Goal: Task Accomplishment & Management: Manage account settings

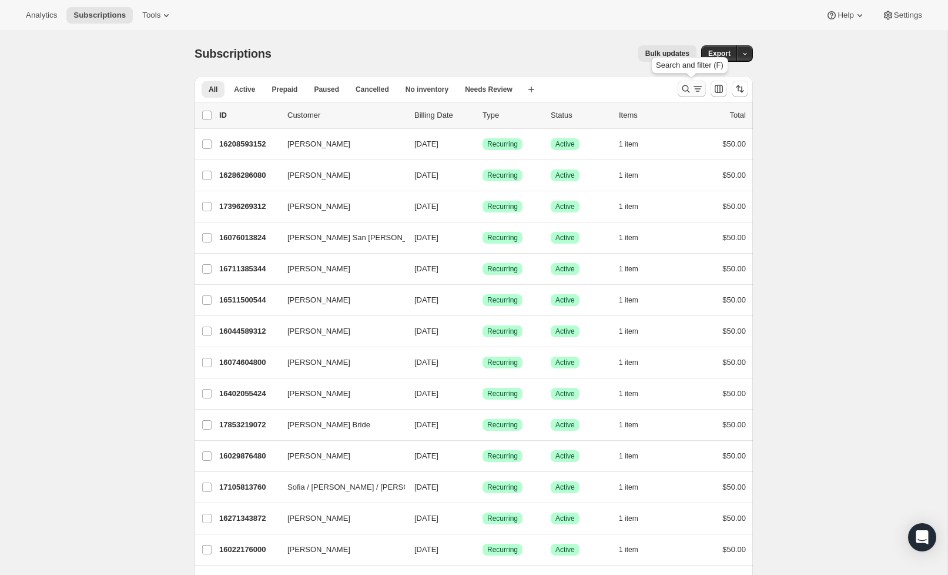
click at [691, 91] on icon "Search and filter results" at bounding box center [686, 89] width 12 height 12
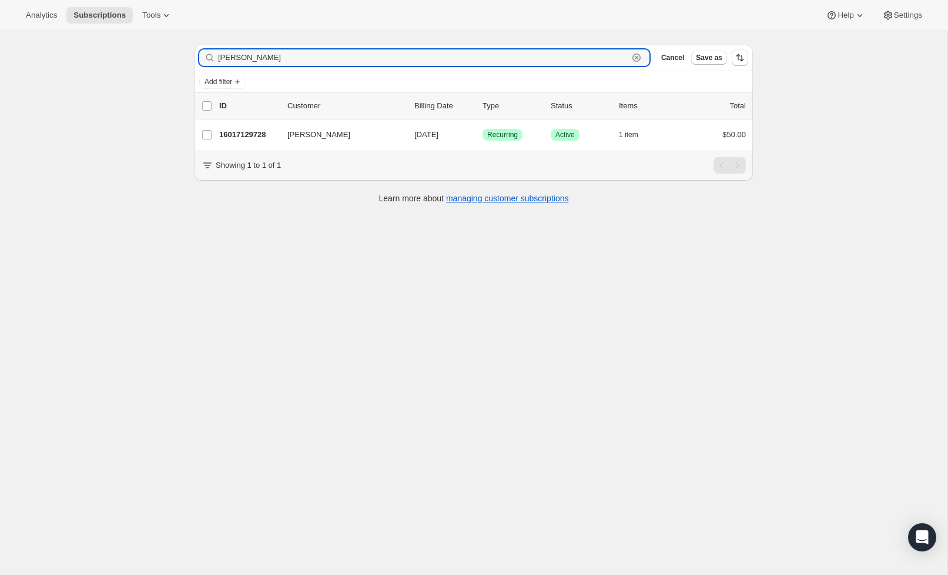
scroll to position [31, 0]
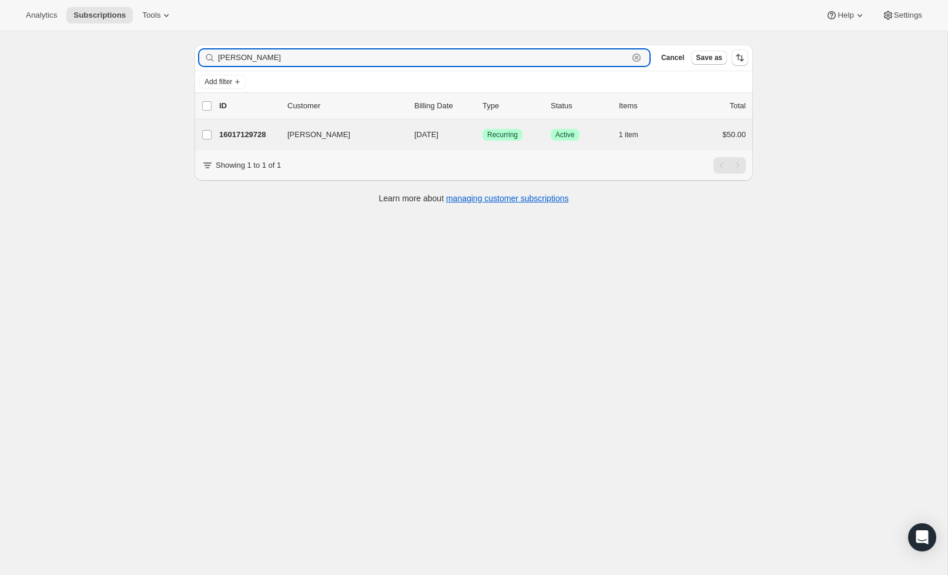
type input "[PERSON_NAME]"
click at [232, 126] on div "[PERSON_NAME] 16017129728 [PERSON_NAME] [DATE] Success Recurring Success Active…" at bounding box center [474, 134] width 559 height 31
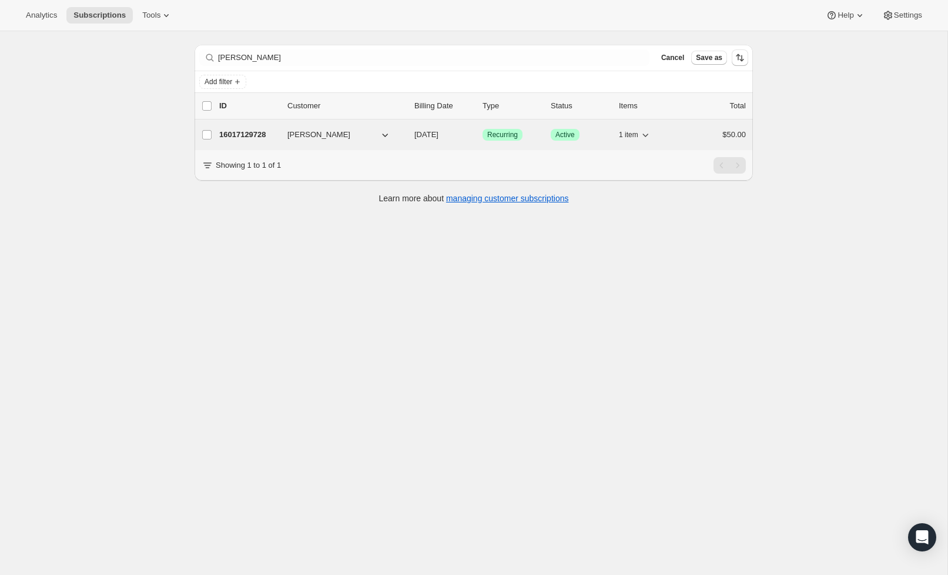
click at [236, 132] on p "16017129728" at bounding box center [248, 135] width 59 height 12
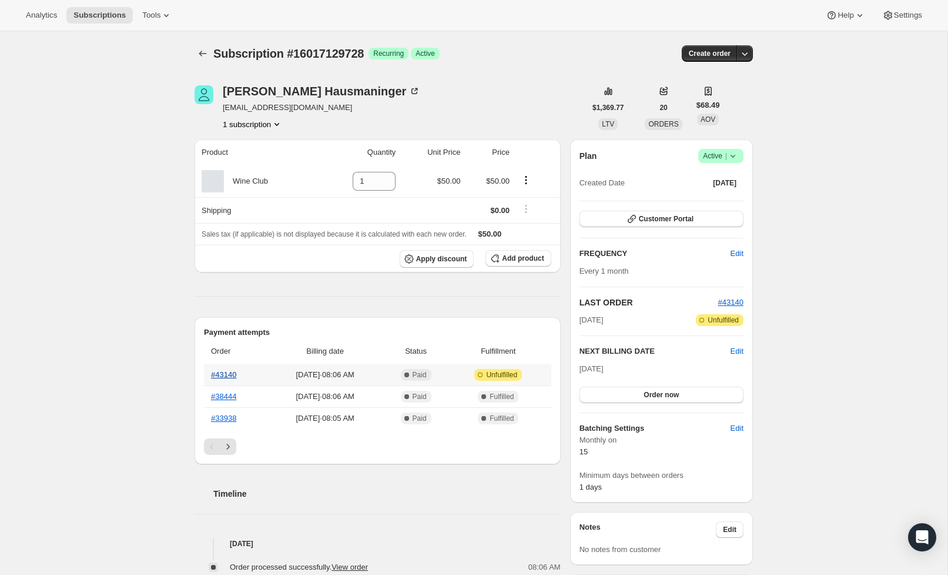
click at [230, 373] on link "#43140" at bounding box center [223, 374] width 25 height 9
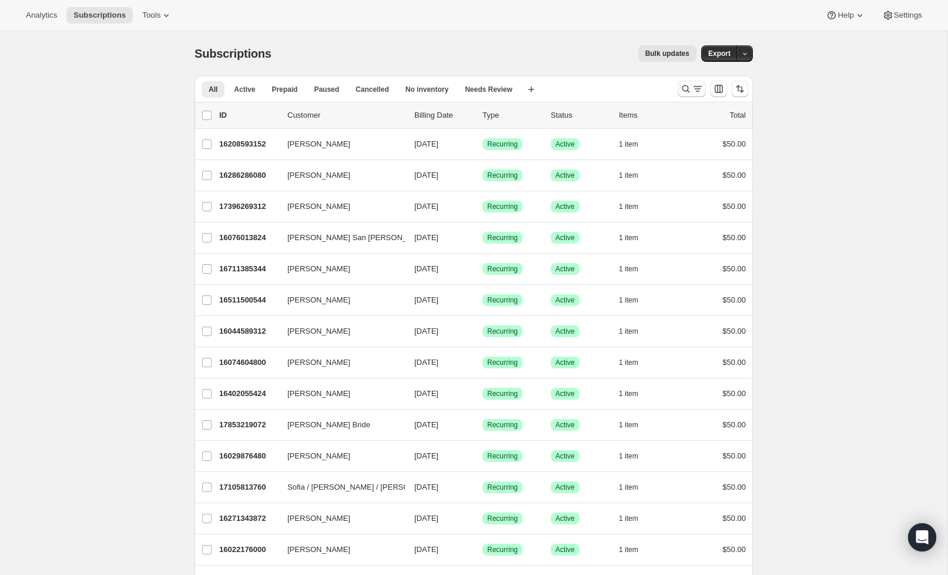
click at [681, 91] on icon "Search and filter results" at bounding box center [686, 89] width 12 height 12
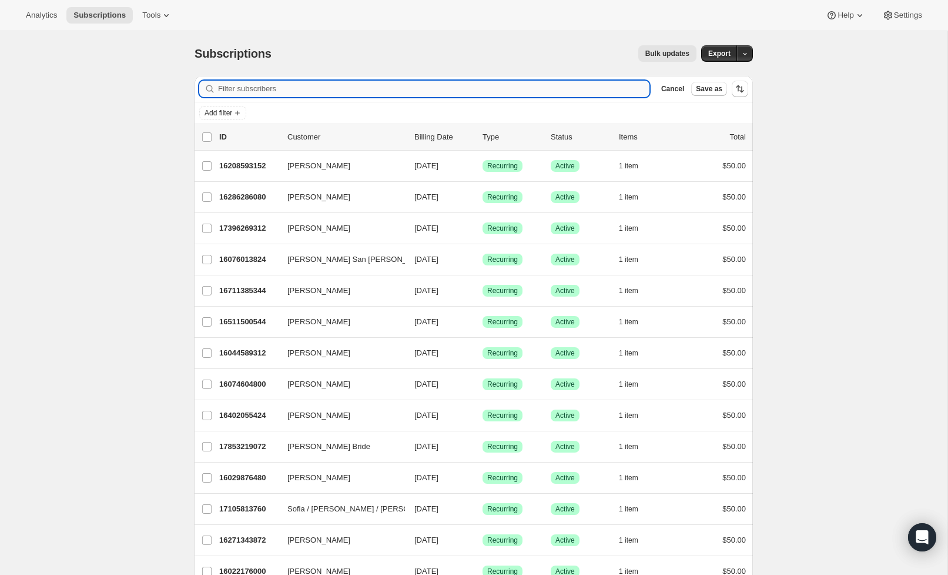
type input "l"
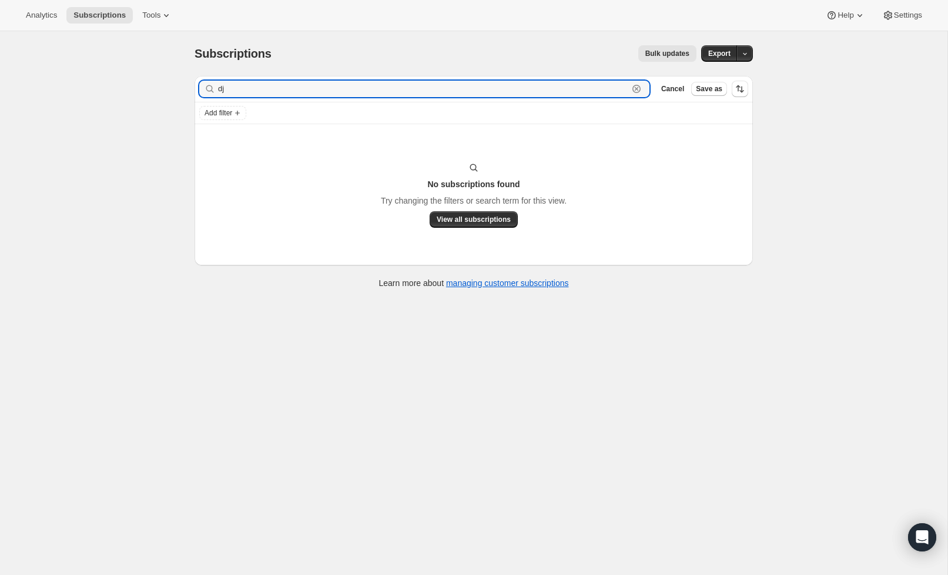
type input "d"
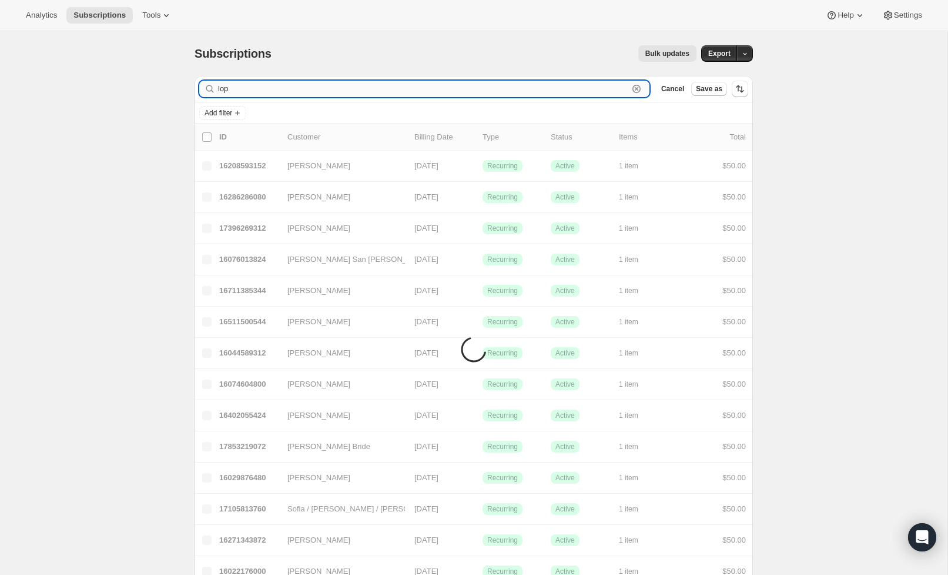
drag, startPoint x: 353, startPoint y: 91, endPoint x: 252, endPoint y: 82, distance: 101.5
click at [353, 91] on input "lop" at bounding box center [423, 89] width 410 height 16
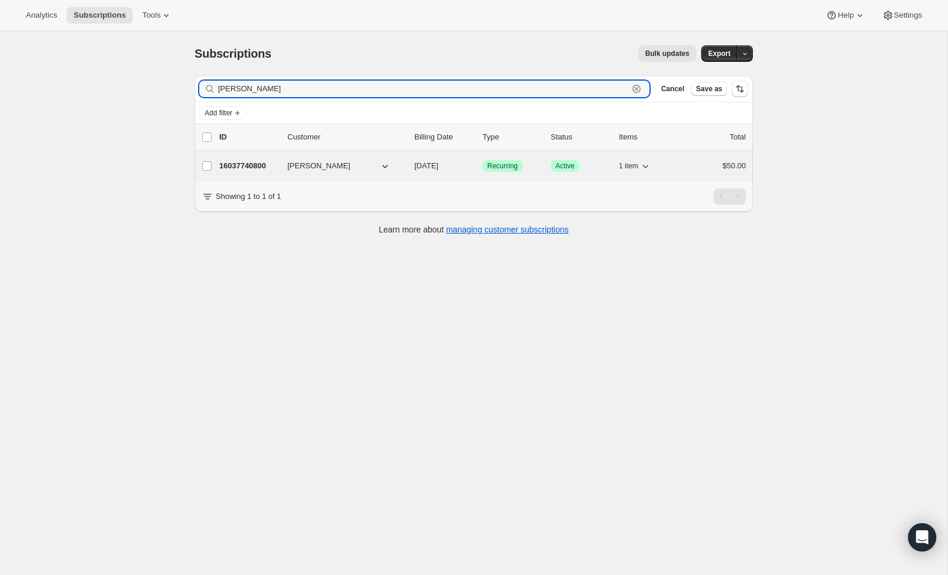
type input "lopez"
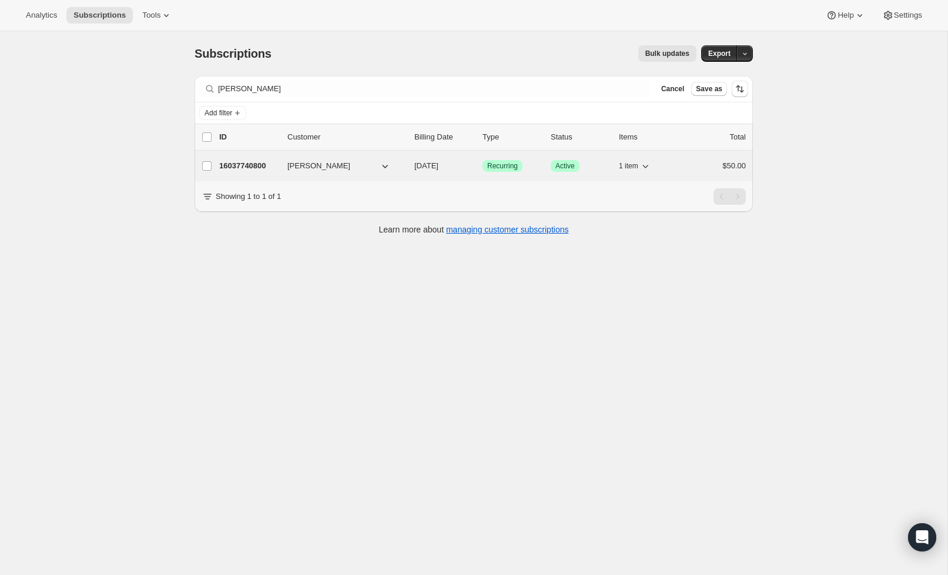
click at [233, 167] on p "16037740800" at bounding box center [248, 166] width 59 height 12
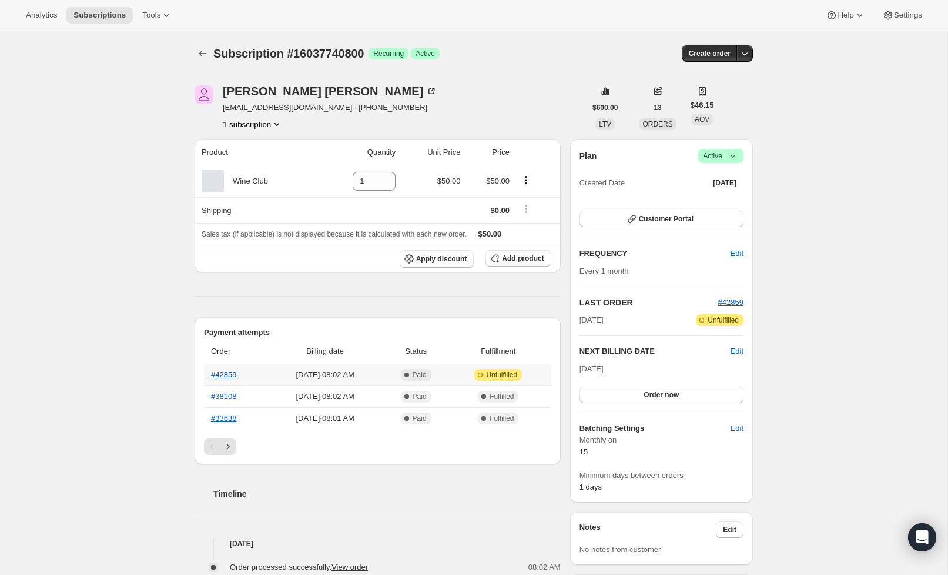
click at [235, 375] on link "#42859" at bounding box center [223, 374] width 25 height 9
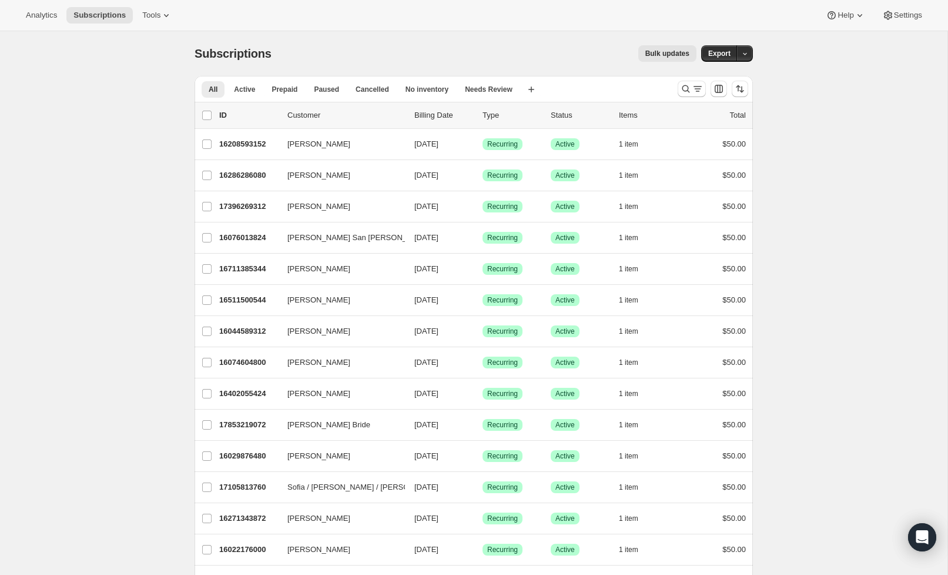
click at [676, 92] on div at bounding box center [713, 89] width 80 height 24
click at [685, 90] on icon "Search and filter results" at bounding box center [686, 89] width 12 height 12
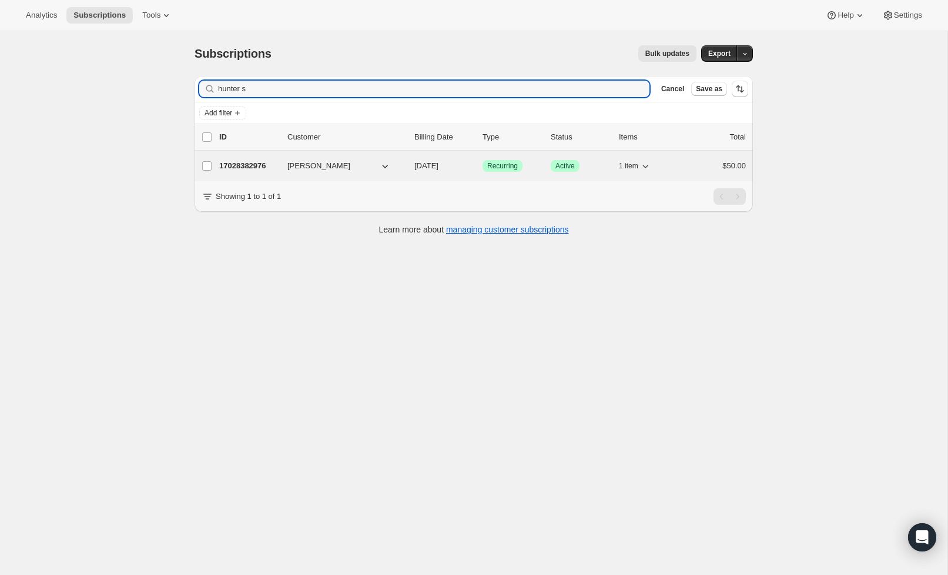
type input "hunter s"
click at [229, 164] on p "17028382976" at bounding box center [248, 166] width 59 height 12
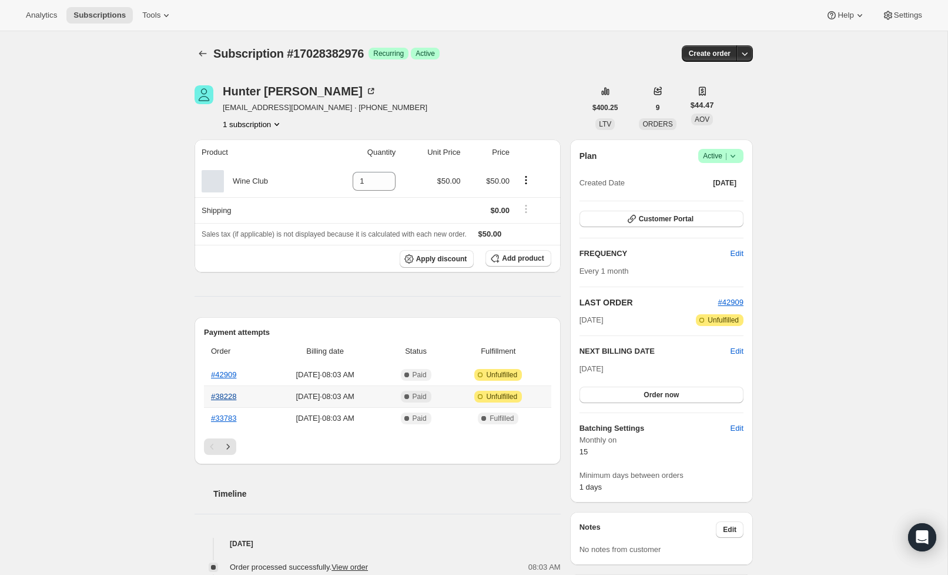
click at [229, 398] on link "#38228" at bounding box center [223, 396] width 25 height 9
